Goal: Task Accomplishment & Management: Manage account settings

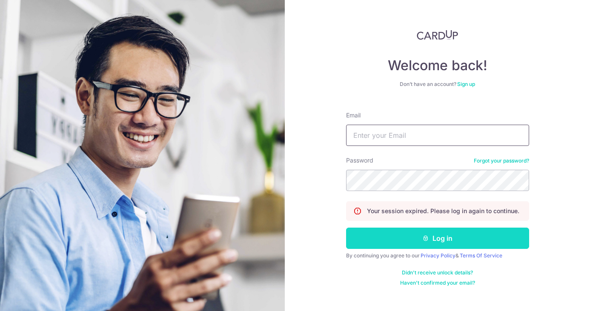
type input "[EMAIL_ADDRESS][DOMAIN_NAME]"
click at [393, 239] on button "Log in" at bounding box center [437, 238] width 183 height 21
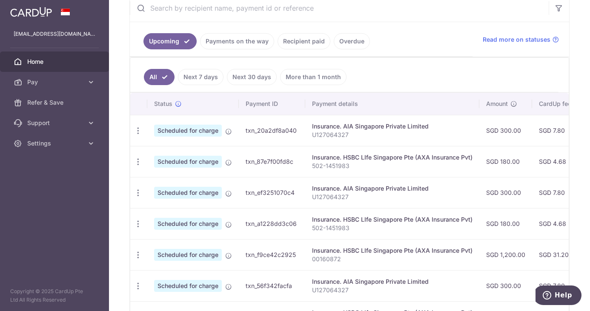
click at [235, 42] on link "Payments on the way" at bounding box center [237, 41] width 74 height 16
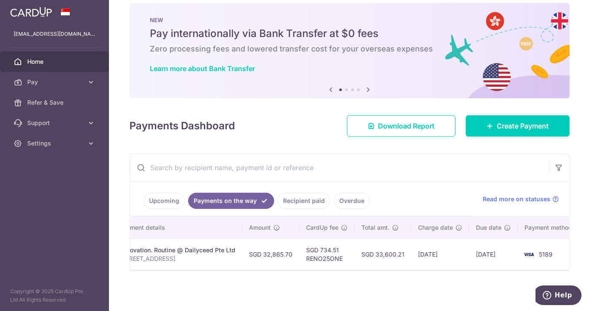
scroll to position [0, 182]
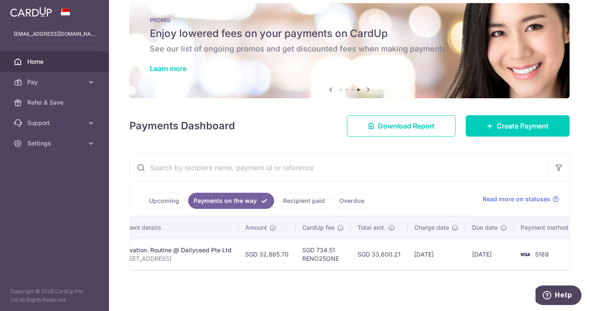
click at [577, 166] on div "× Pause Schedule Pause all future payments in this series Pause just this one p…" at bounding box center [349, 155] width 481 height 311
click at [288, 136] on div "× Pause Schedule Pause all future payments in this series Pause just this one p…" at bounding box center [349, 155] width 481 height 311
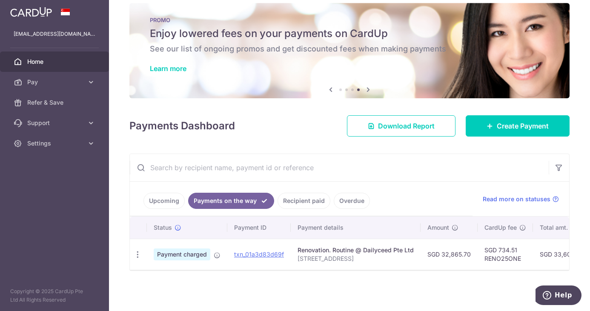
click at [289, 132] on div "× Pause Schedule Pause all future payments in this series Pause just this one p…" at bounding box center [349, 155] width 481 height 311
